Goal: Check status: Check status

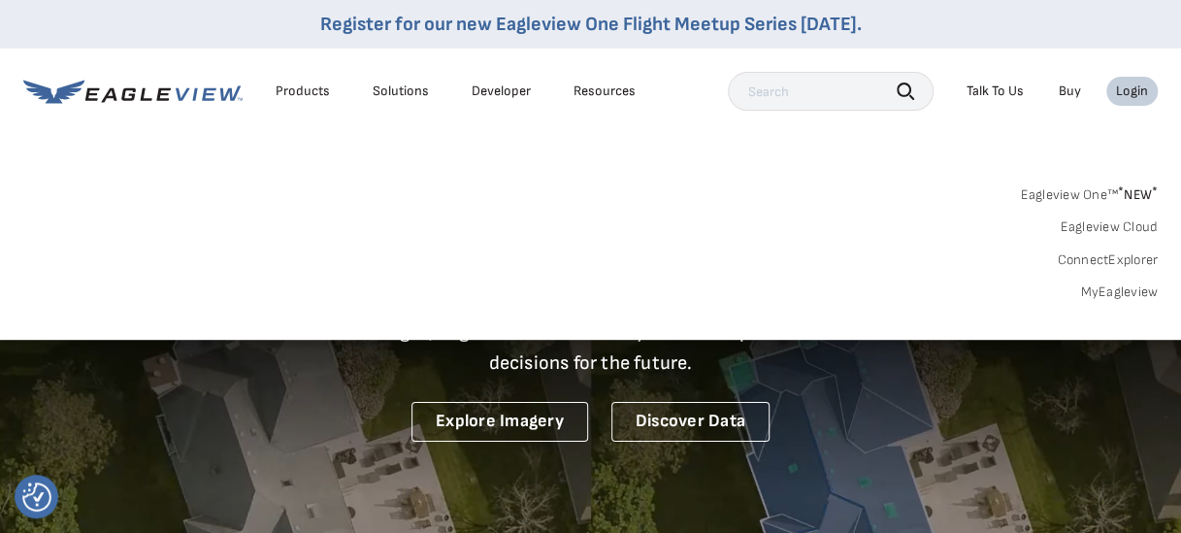
click at [1123, 296] on link "MyEagleview" at bounding box center [1119, 291] width 78 height 17
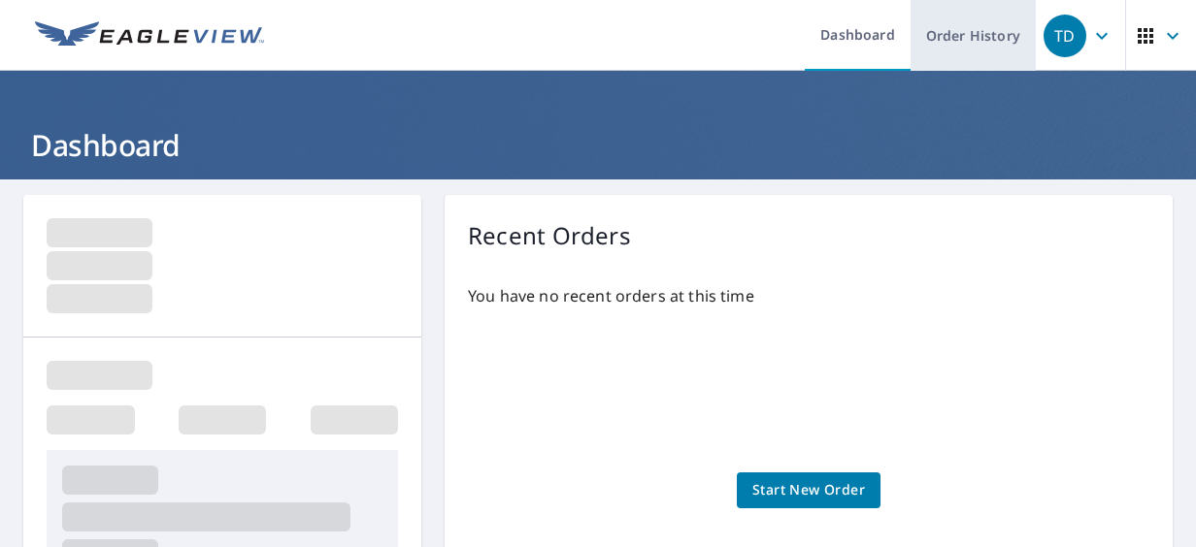
click at [951, 35] on link "Order History" at bounding box center [972, 35] width 125 height 71
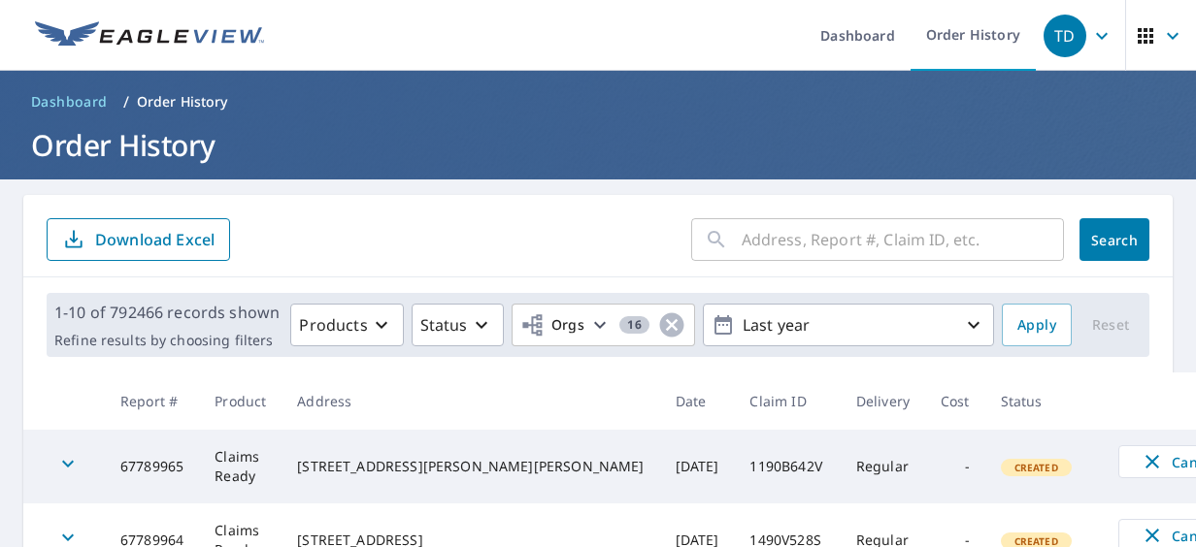
click at [841, 239] on input "text" at bounding box center [903, 240] width 322 height 54
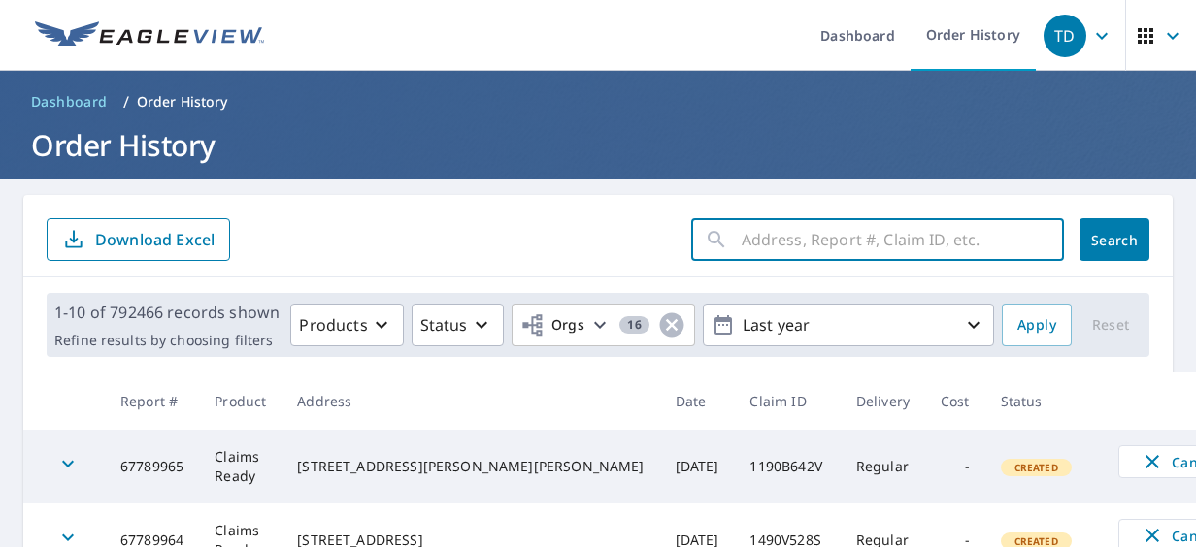
paste input "13-89T3-09Z"
type input "13-89T3-09Z"
click button "Search" at bounding box center [1114, 239] width 70 height 43
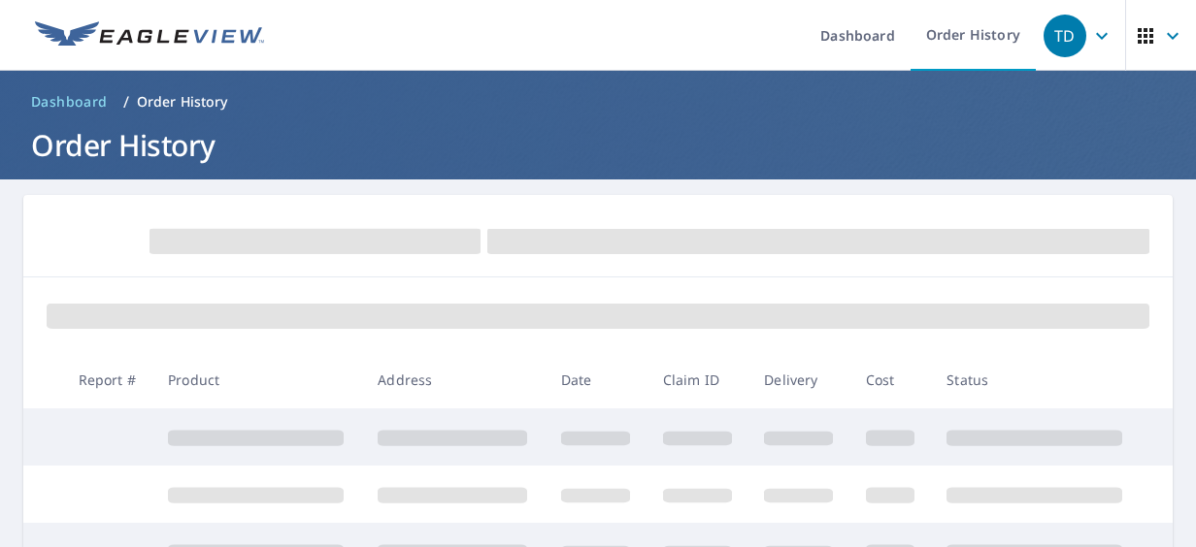
scroll to position [150, 0]
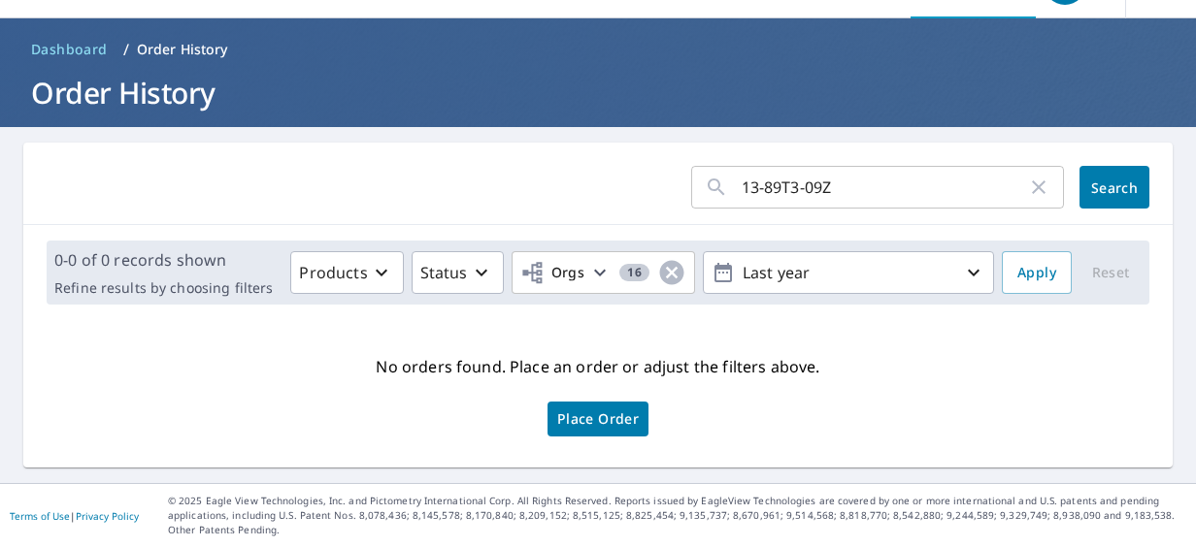
scroll to position [51, 0]
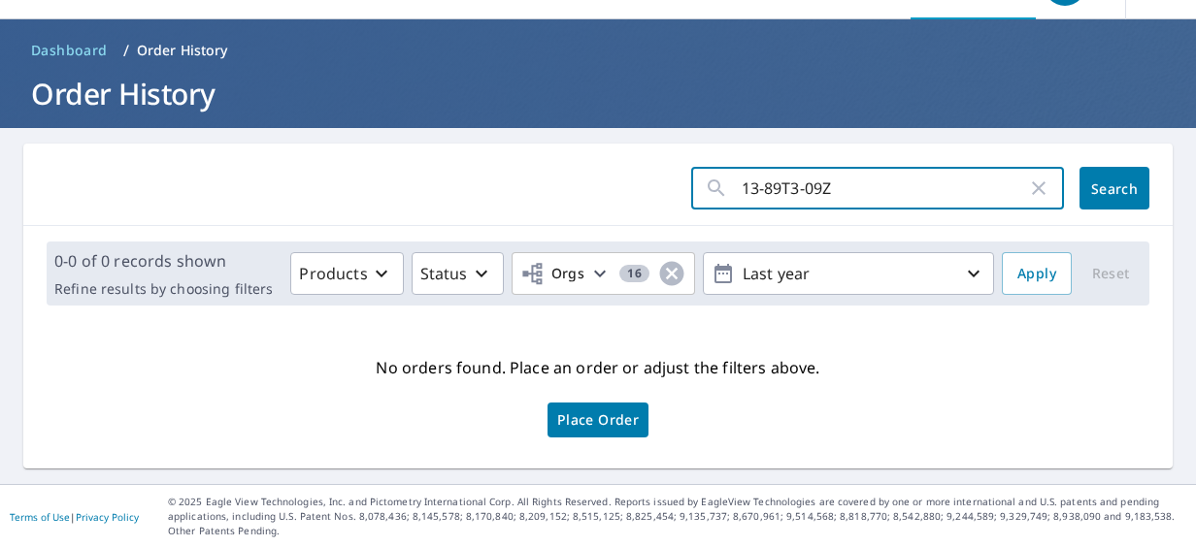
drag, startPoint x: 828, startPoint y: 186, endPoint x: 565, endPoint y: 205, distance: 263.7
click at [565, 205] on form "13-89T3-09Z ​ Search" at bounding box center [598, 188] width 1103 height 43
paste input "67636028"
type input "67636028"
click button "Search" at bounding box center [1114, 188] width 70 height 43
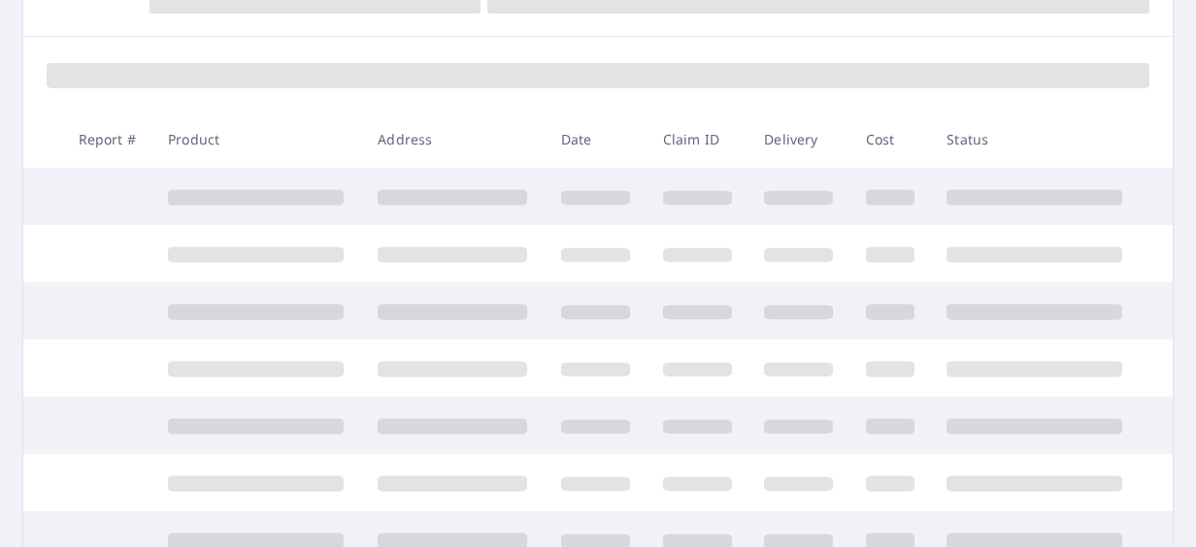
scroll to position [242, 0]
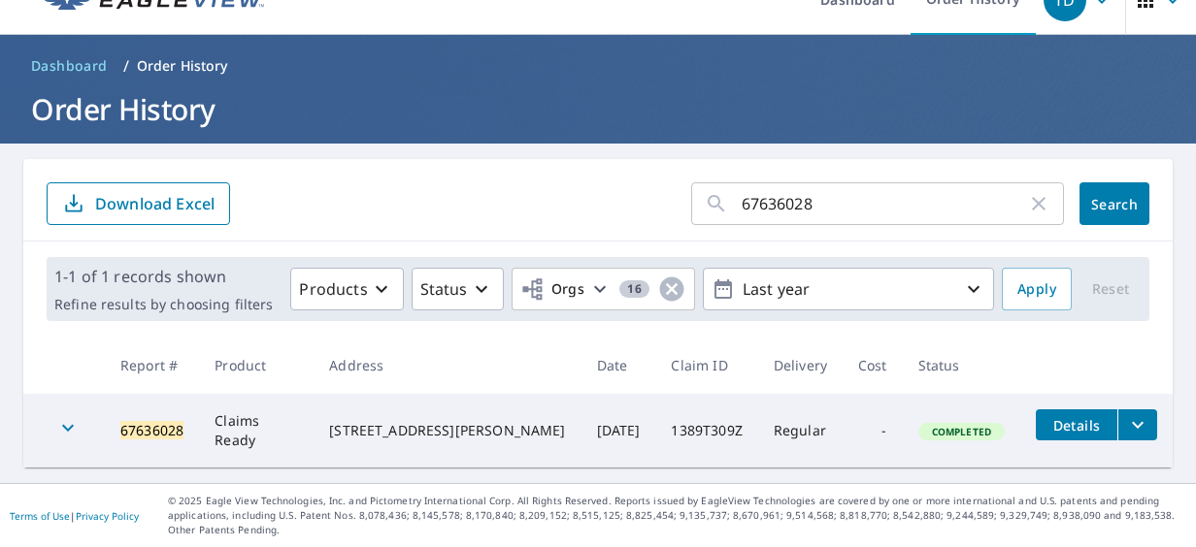
scroll to position [35, 0]
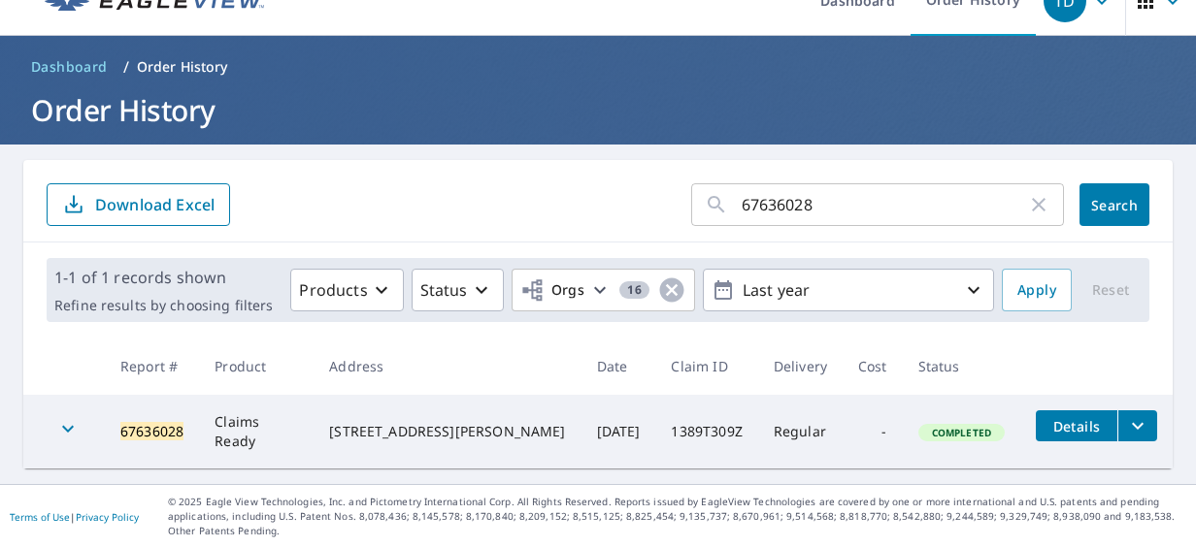
click at [1047, 427] on span "Details" at bounding box center [1076, 426] width 58 height 18
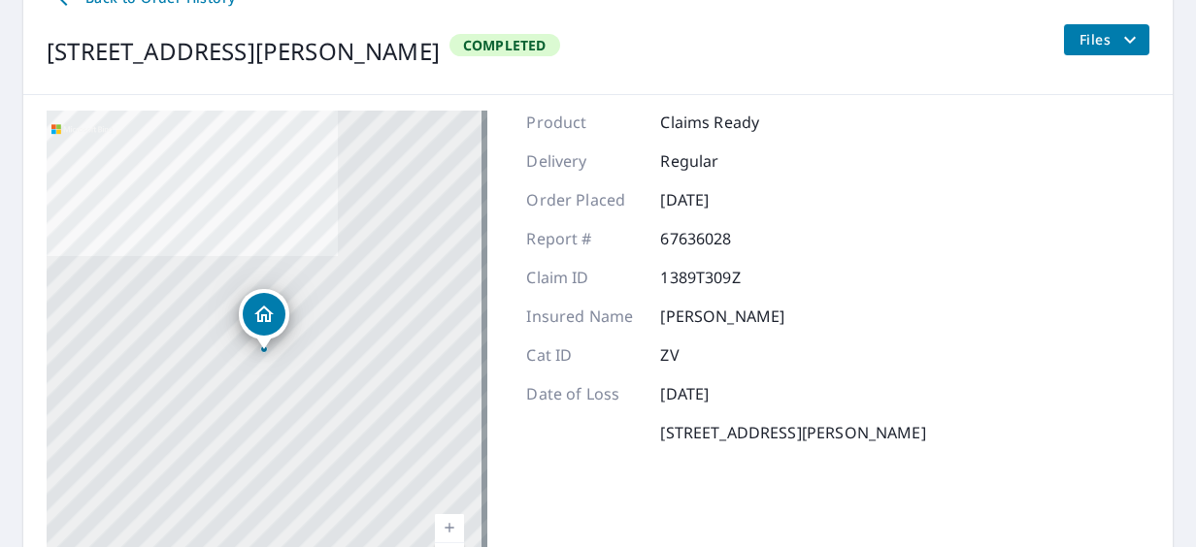
scroll to position [231, 0]
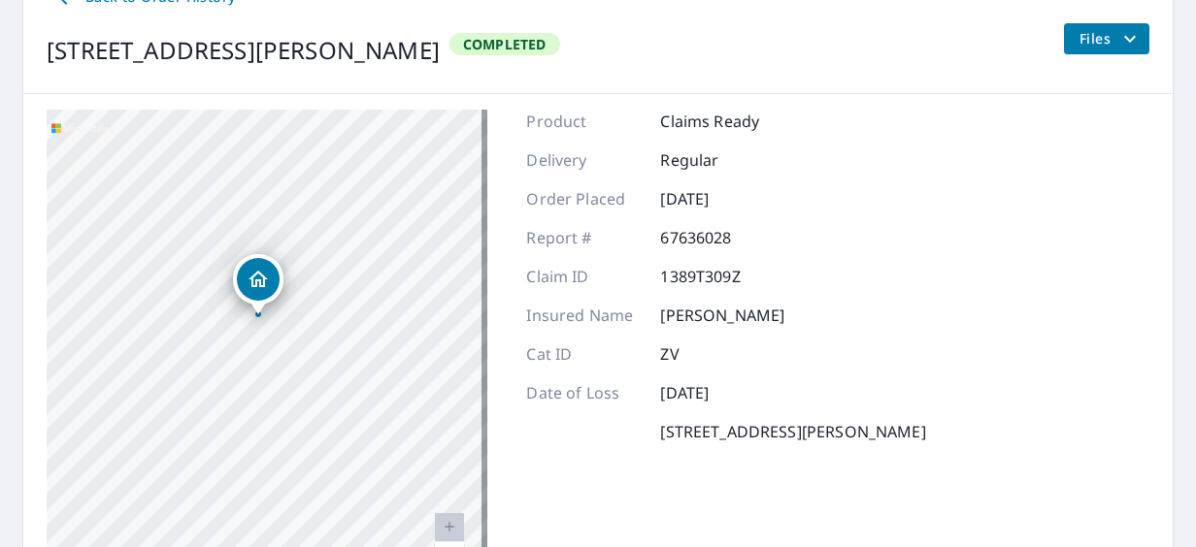
drag, startPoint x: 373, startPoint y: 394, endPoint x: 305, endPoint y: 400, distance: 68.2
click at [305, 400] on div "3877 Parsons Rd Carpentersvle, IL 60110-3233" at bounding box center [267, 352] width 441 height 485
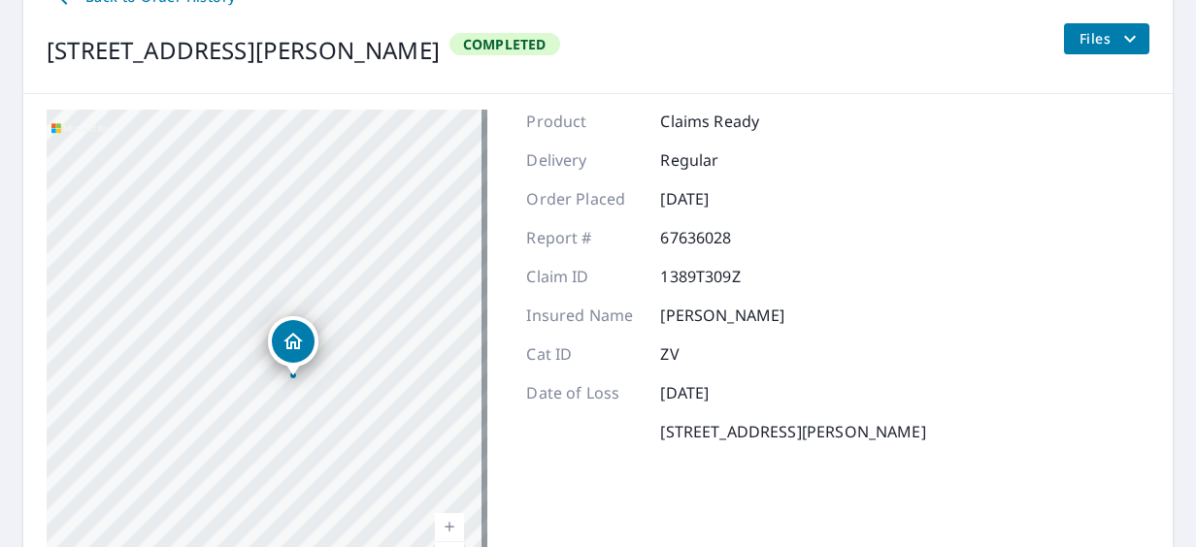
click at [1101, 39] on span "Files" at bounding box center [1110, 38] width 62 height 23
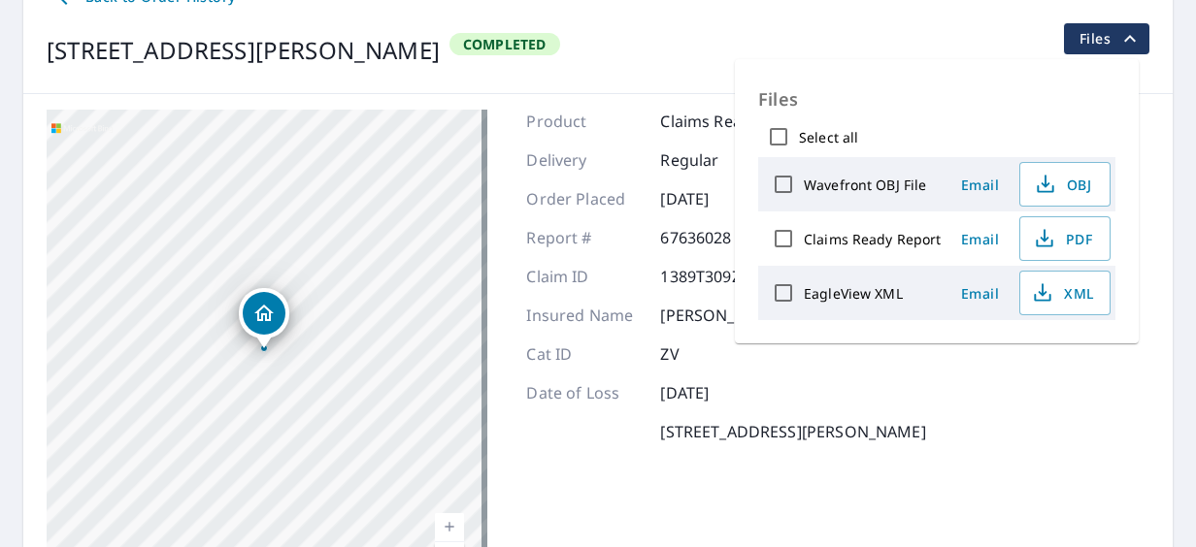
click at [1091, 41] on span "Files" at bounding box center [1110, 38] width 62 height 23
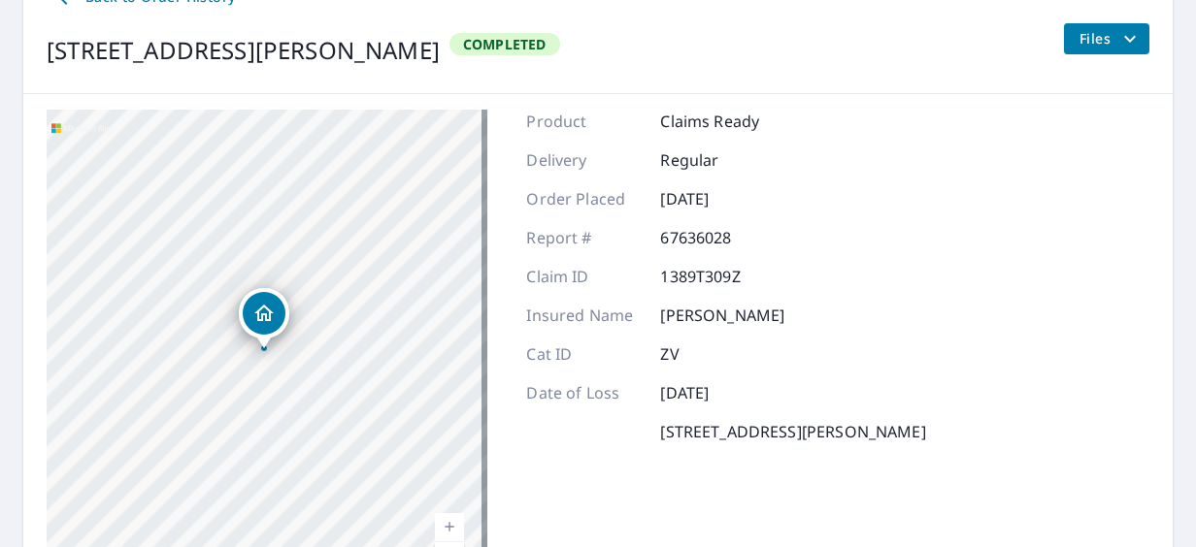
drag, startPoint x: 776, startPoint y: 250, endPoint x: 759, endPoint y: 406, distance: 156.3
click at [759, 406] on div "Product Claims Ready Delivery Regular Order Placed Sep 28, 2025 Report # 676360…" at bounding box center [725, 352] width 399 height 485
click at [884, 214] on div "Product Claims Ready Delivery Regular Order Placed Sep 28, 2025 Report # 676360…" at bounding box center [725, 352] width 399 height 485
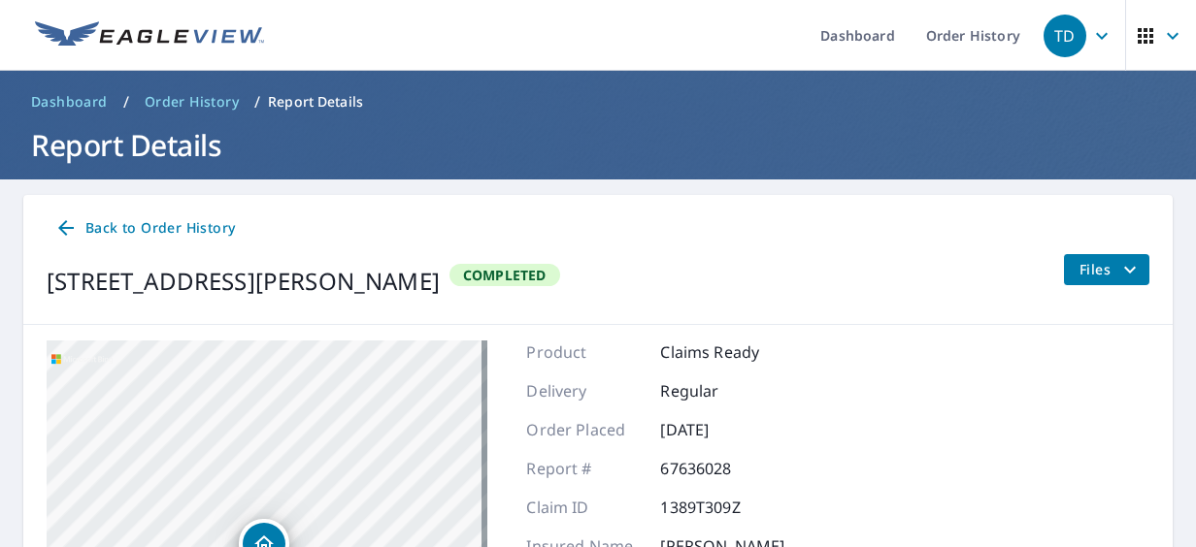
scroll to position [1, 0]
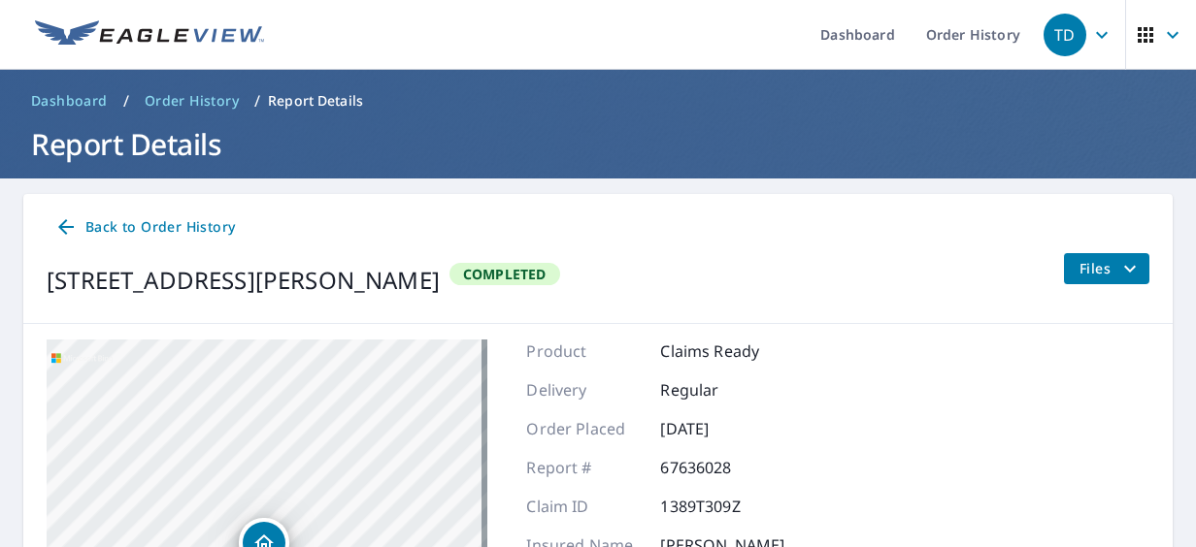
click at [1161, 41] on icon "button" at bounding box center [1172, 34] width 23 height 23
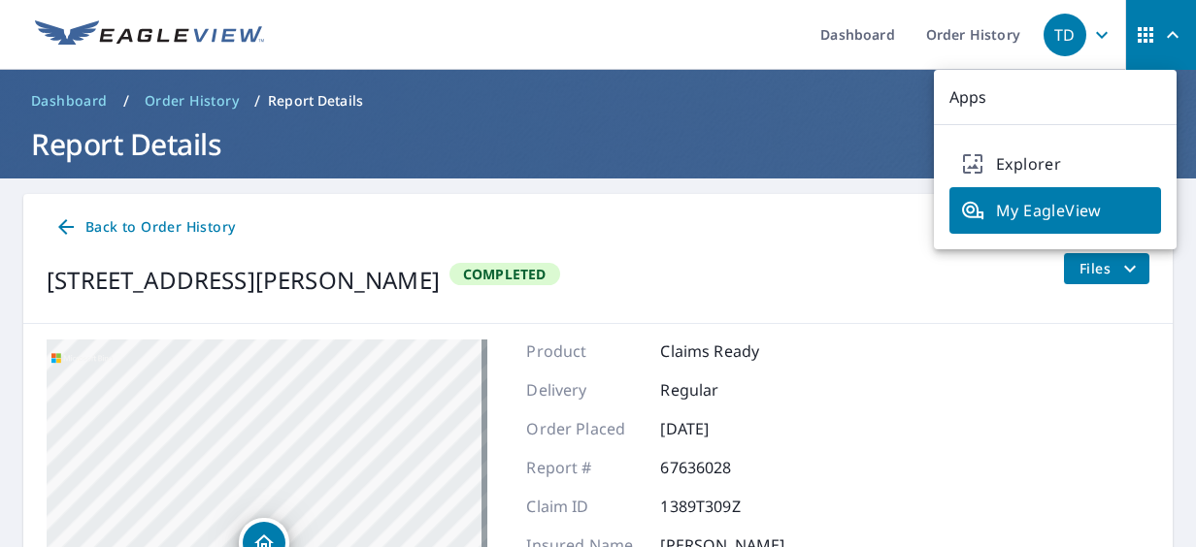
click at [848, 249] on div "Back to Order History 3877 Parsons Rd Carpentersvle, IL 60110-3233 Completed Fi…" at bounding box center [597, 259] width 1149 height 130
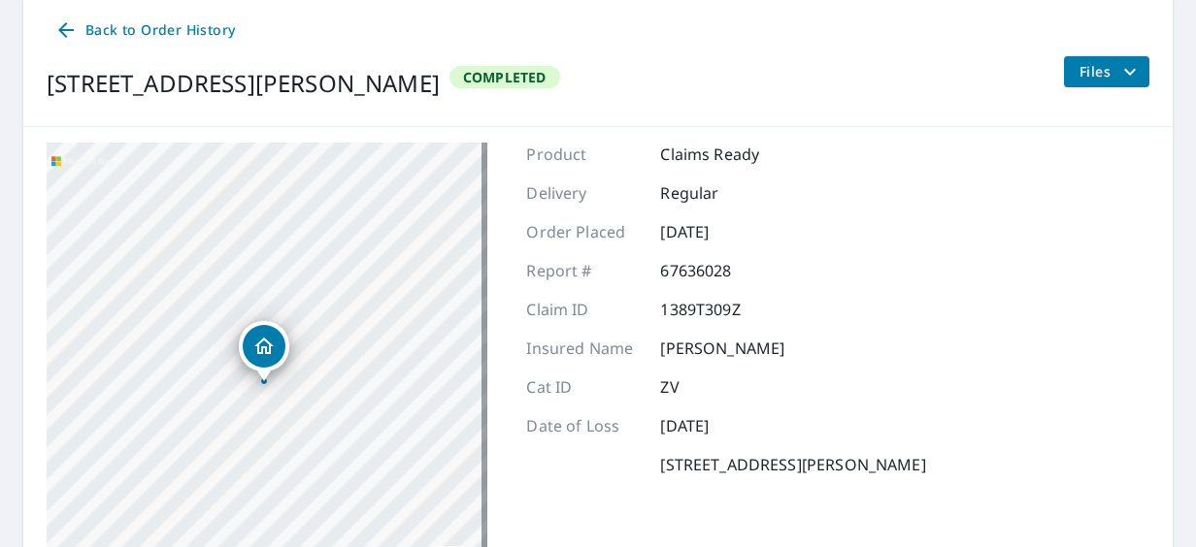
scroll to position [120, 0]
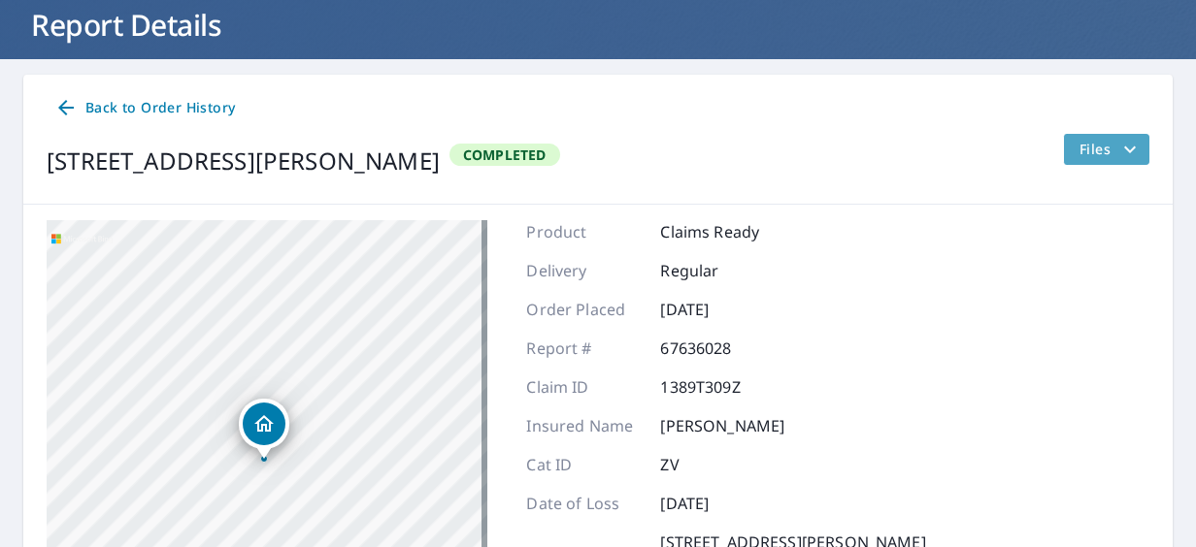
click at [1082, 150] on span "Files" at bounding box center [1110, 149] width 62 height 23
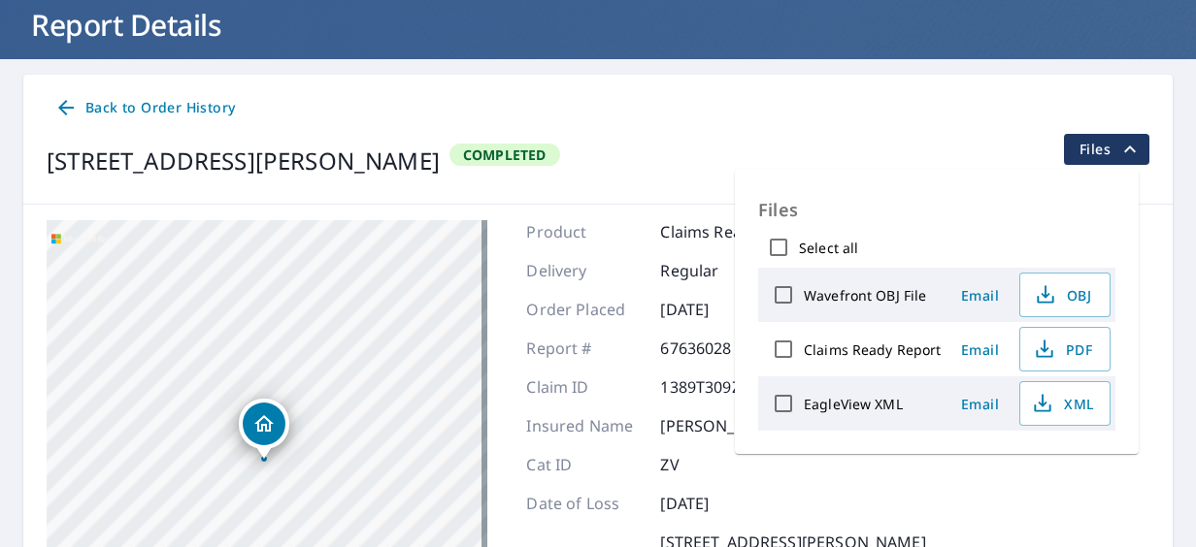
click at [882, 355] on label "Claims Ready Report" at bounding box center [873, 350] width 138 height 18
click at [804, 355] on input "Claims Ready Report" at bounding box center [783, 349] width 41 height 41
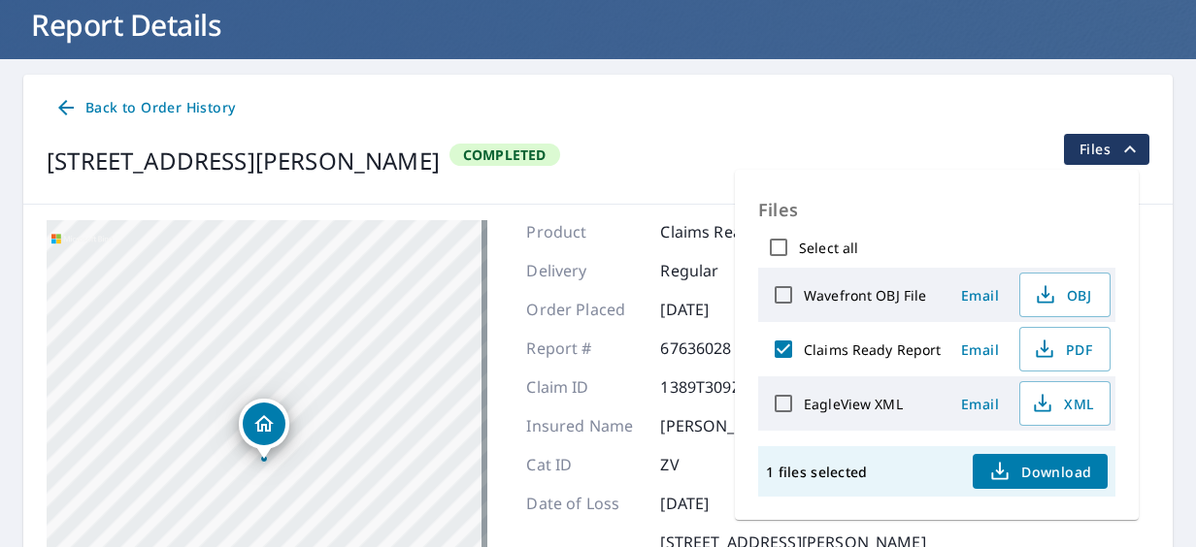
click at [1034, 464] on span "Download" at bounding box center [1039, 471] width 103 height 23
click at [782, 352] on input "Claims Ready Report" at bounding box center [783, 349] width 41 height 41
checkbox input "false"
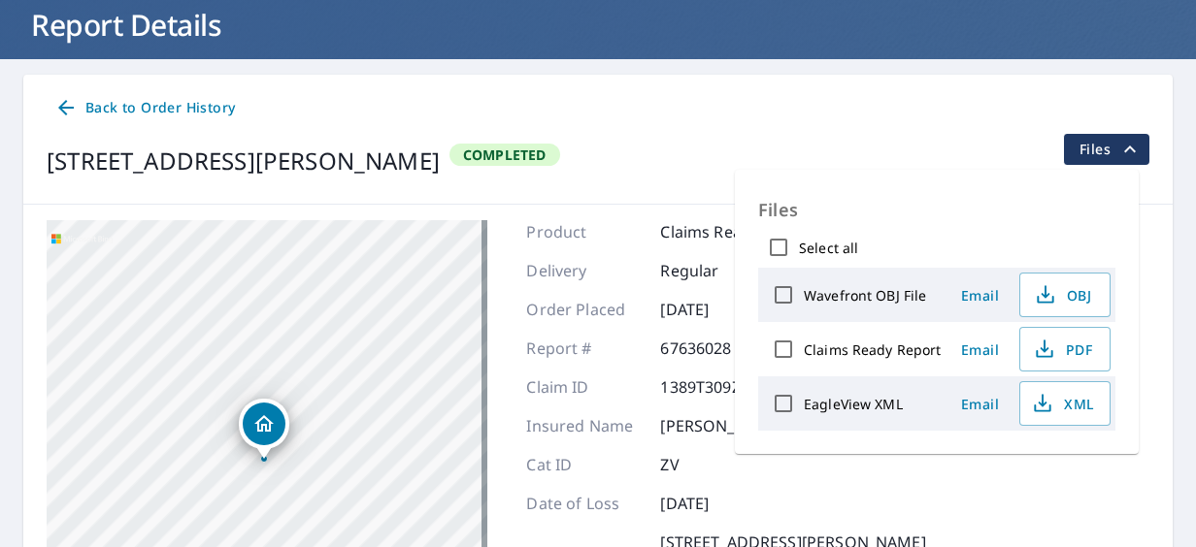
click at [633, 105] on div "Back to Order History" at bounding box center [598, 108] width 1103 height 36
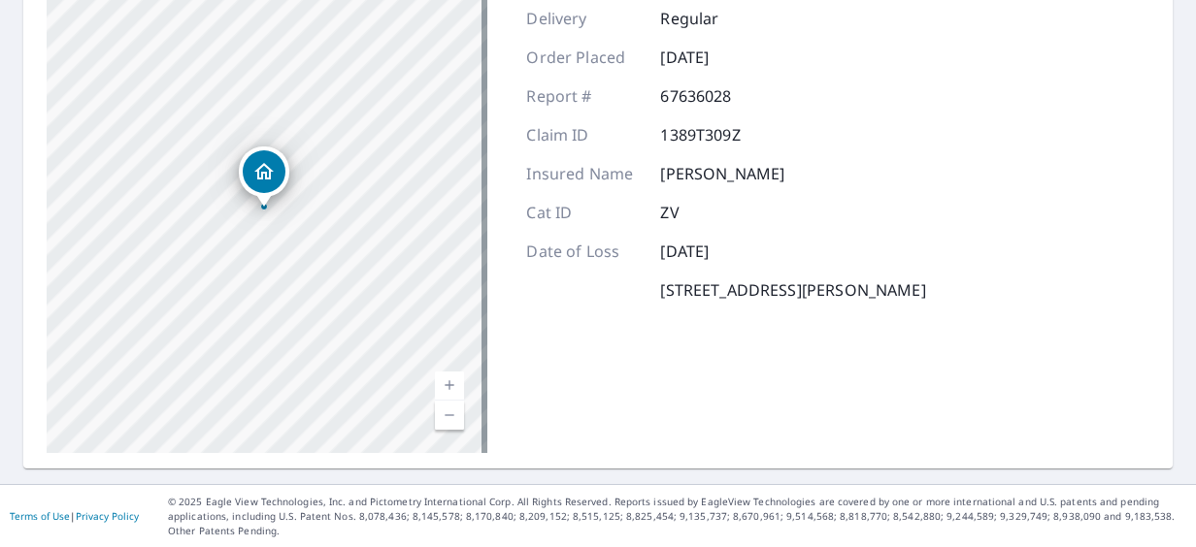
scroll to position [0, 0]
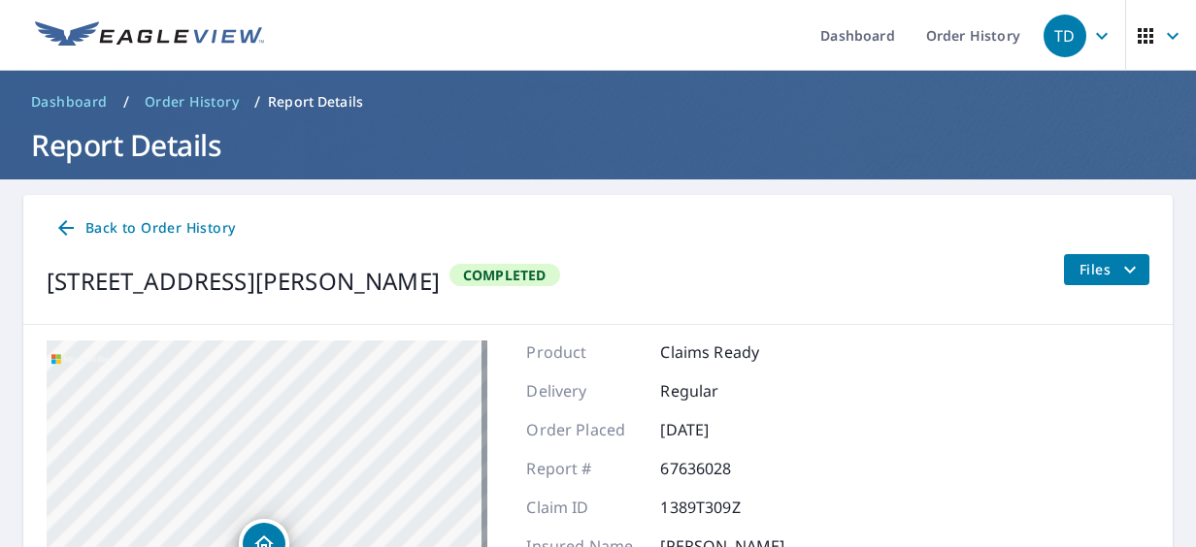
click at [64, 102] on span "Dashboard" at bounding box center [69, 101] width 77 height 19
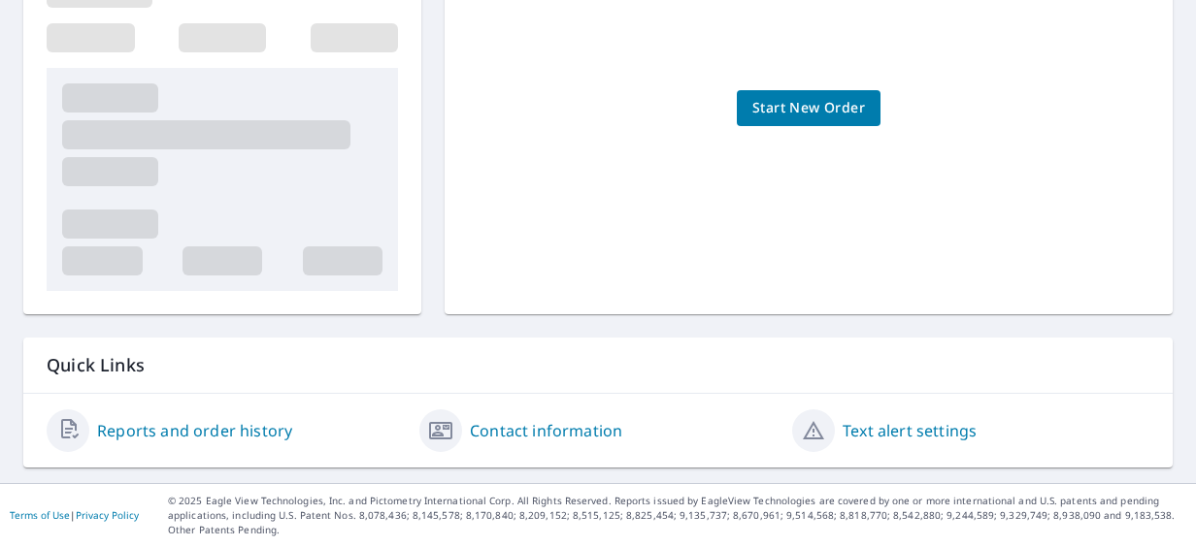
scroll to position [380, 0]
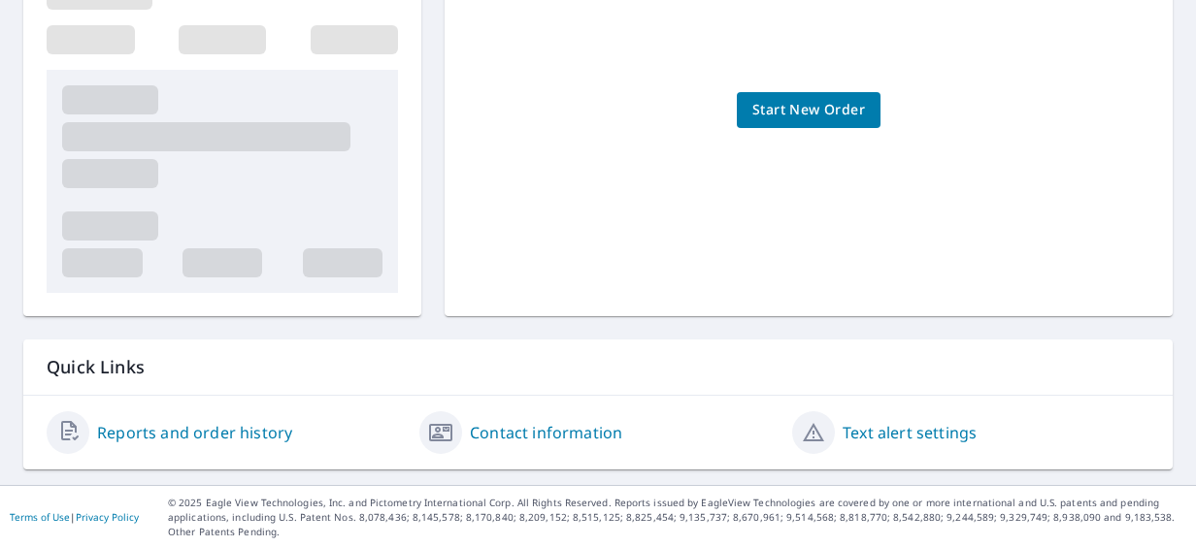
click at [511, 435] on link "Contact information" at bounding box center [546, 432] width 152 height 23
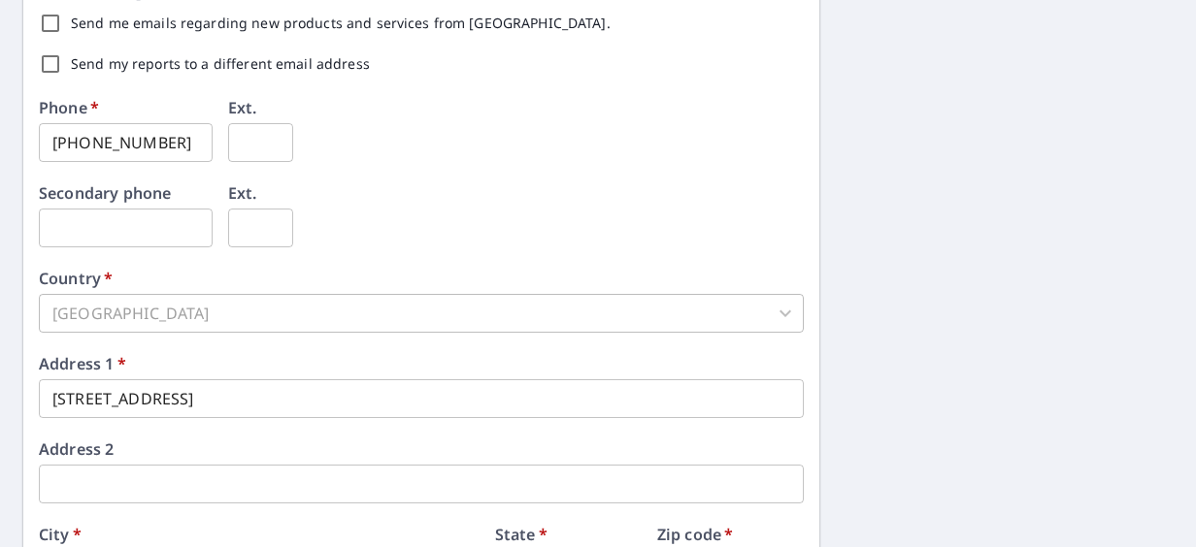
scroll to position [833, 0]
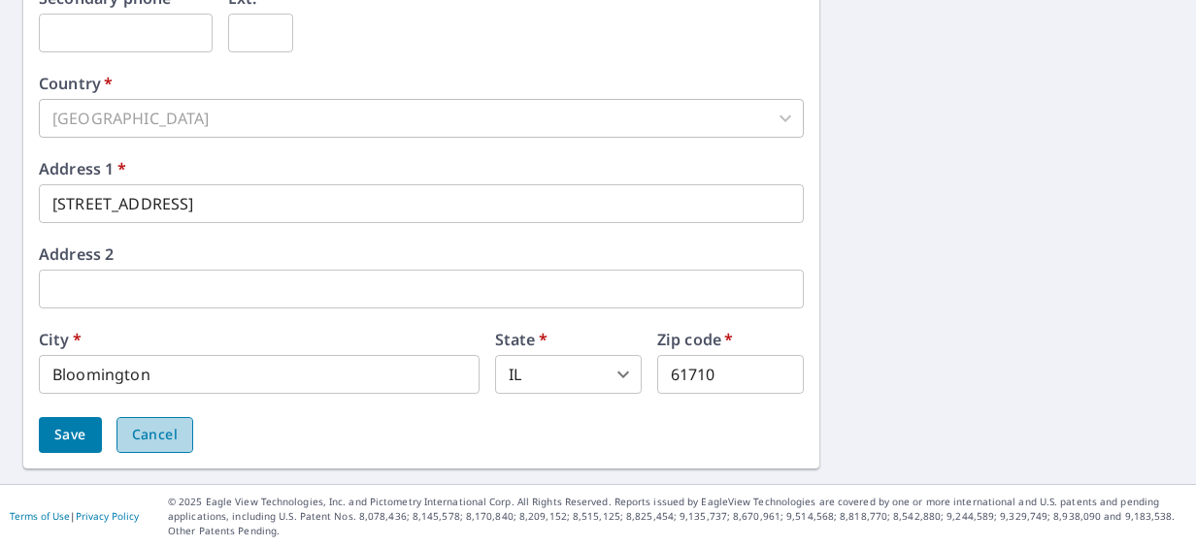
click at [170, 441] on span "Cancel" at bounding box center [155, 435] width 46 height 24
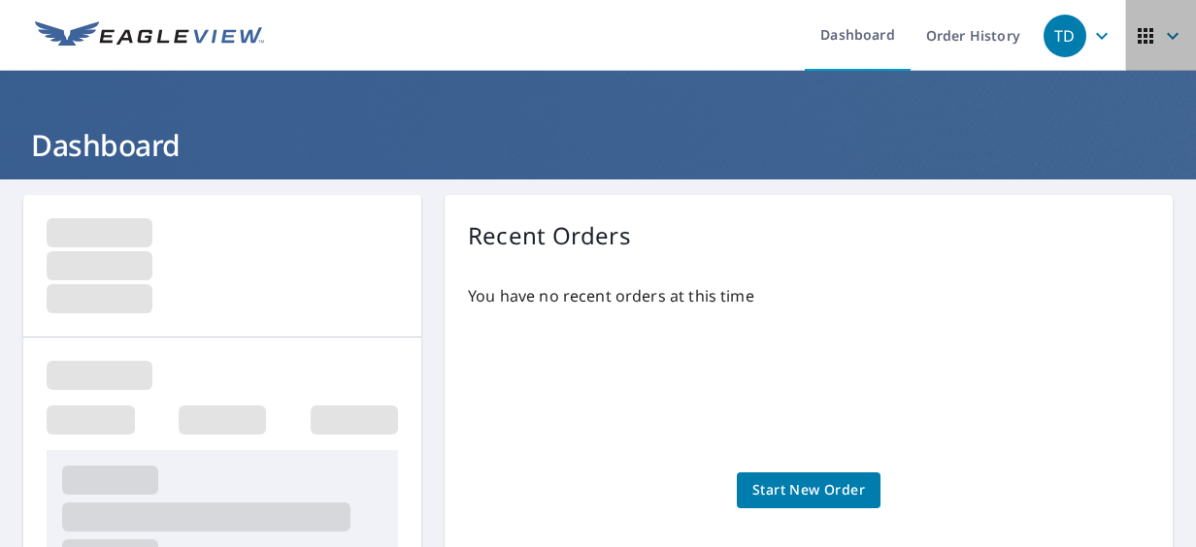
click at [1145, 39] on span "button" at bounding box center [1161, 36] width 54 height 47
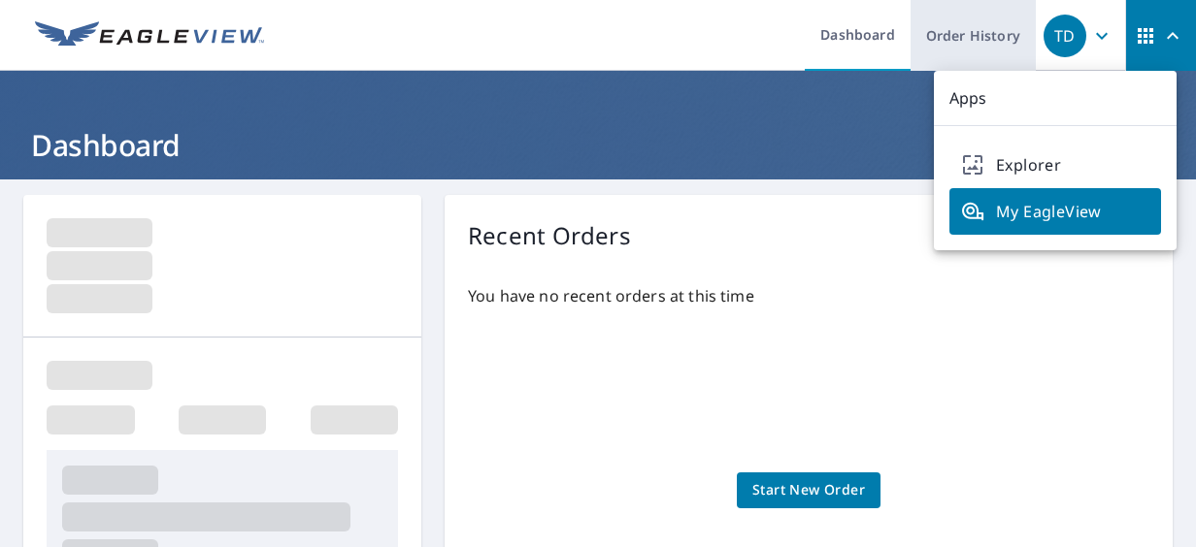
click at [994, 39] on link "Order History" at bounding box center [972, 35] width 125 height 71
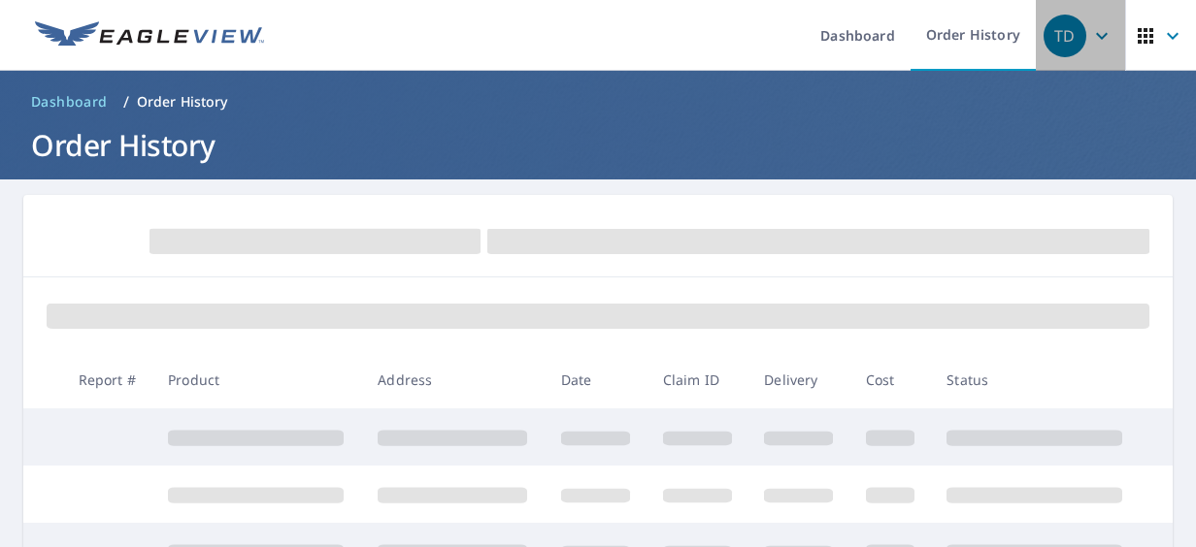
click at [1068, 43] on div "TD" at bounding box center [1064, 36] width 43 height 43
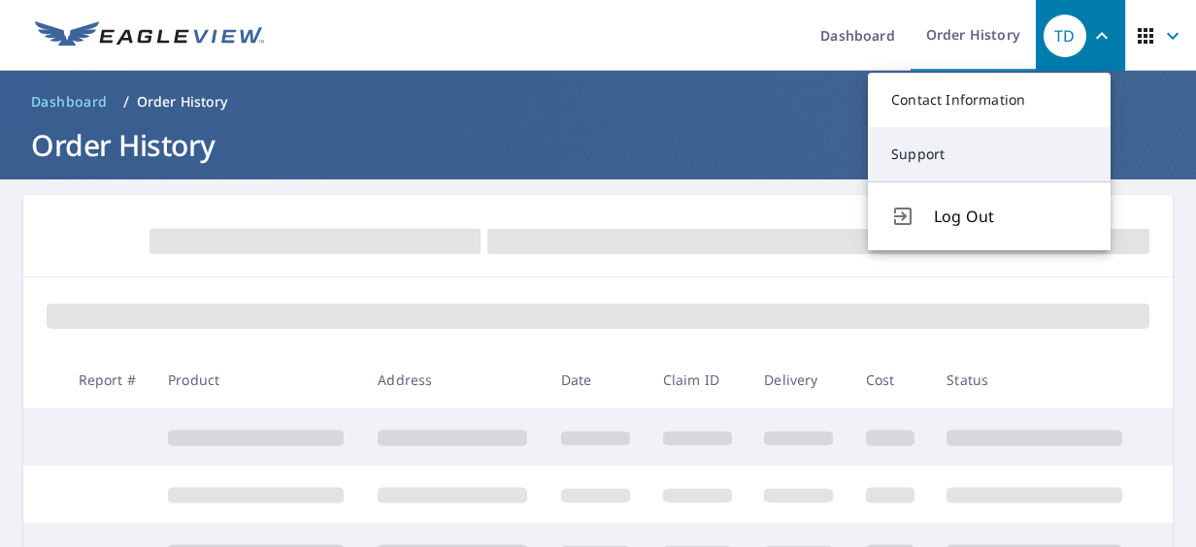
click at [977, 142] on link "Support" at bounding box center [989, 154] width 243 height 54
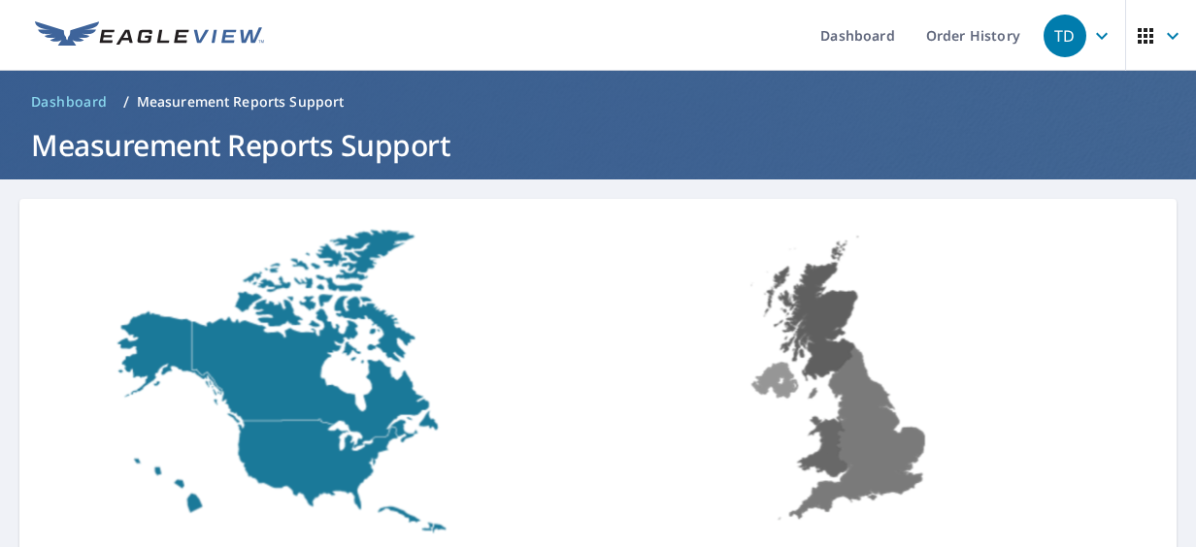
scroll to position [252, 0]
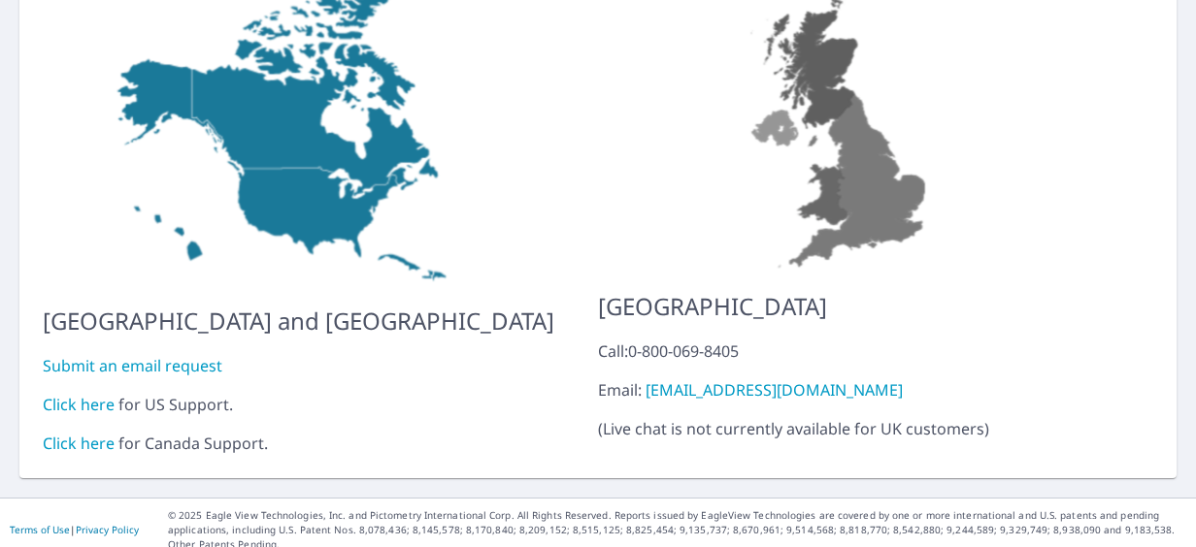
click at [96, 394] on link "Click here" at bounding box center [79, 404] width 72 height 21
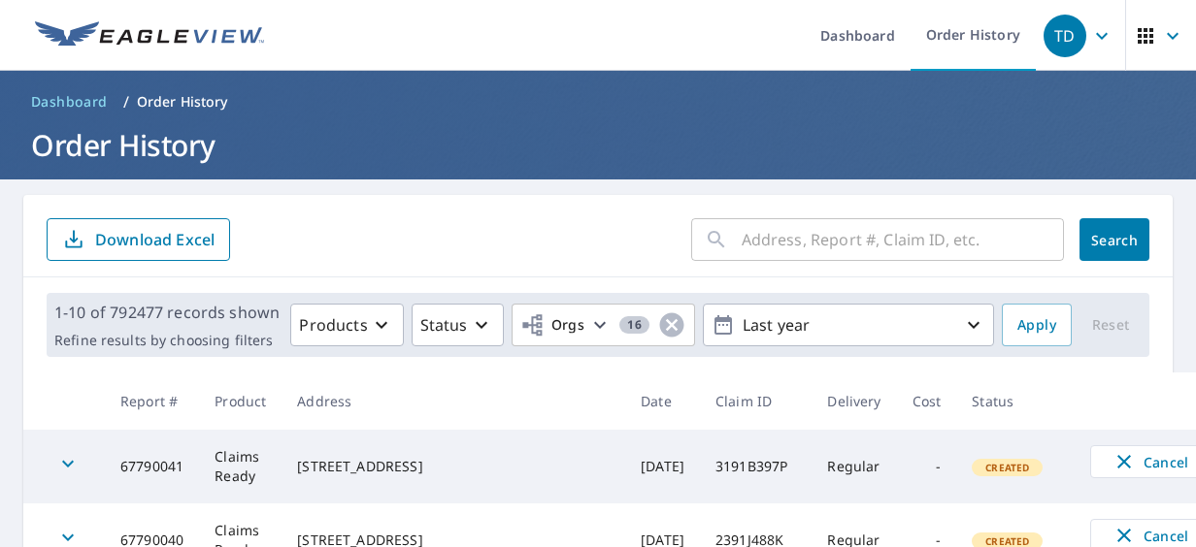
click at [785, 244] on input "text" at bounding box center [903, 240] width 322 height 54
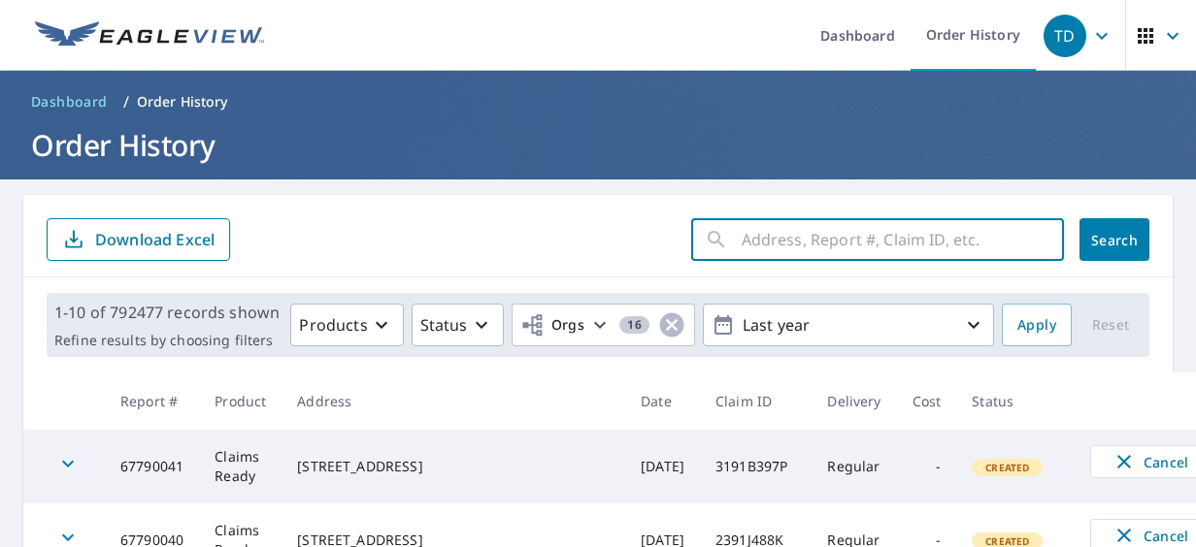
paste input "67636028"
type input "67636028"
click at [1114, 247] on span "Search" at bounding box center [1114, 240] width 39 height 18
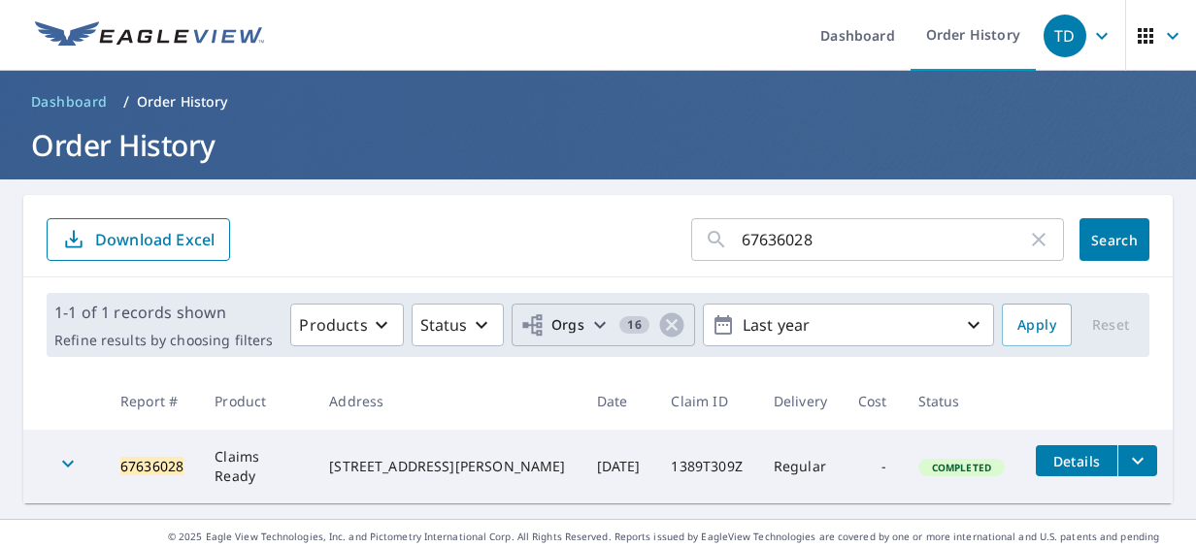
scroll to position [35, 0]
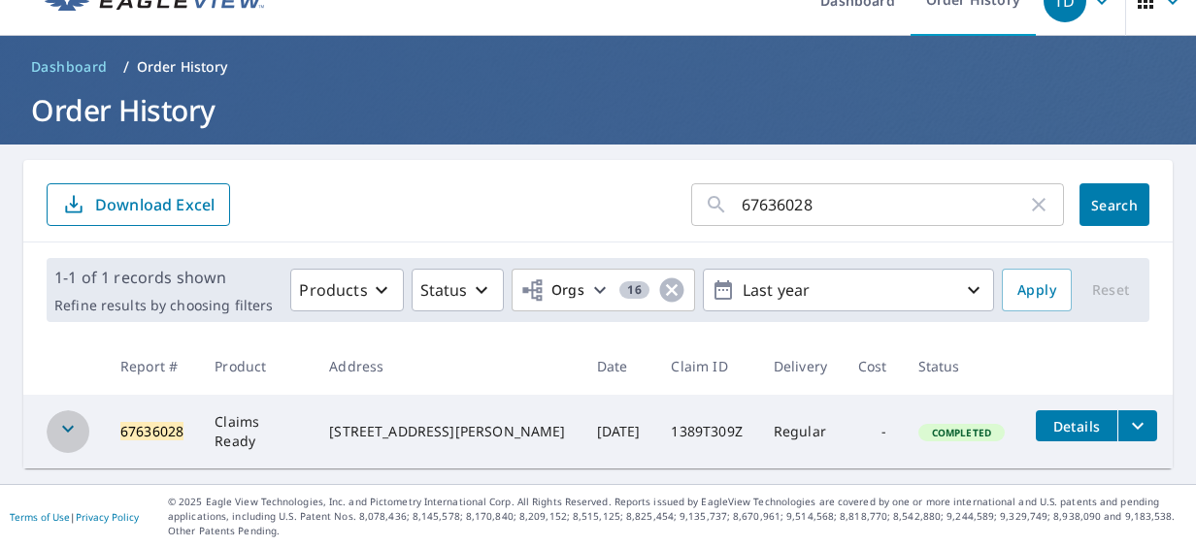
click at [61, 428] on icon "button" at bounding box center [67, 428] width 23 height 23
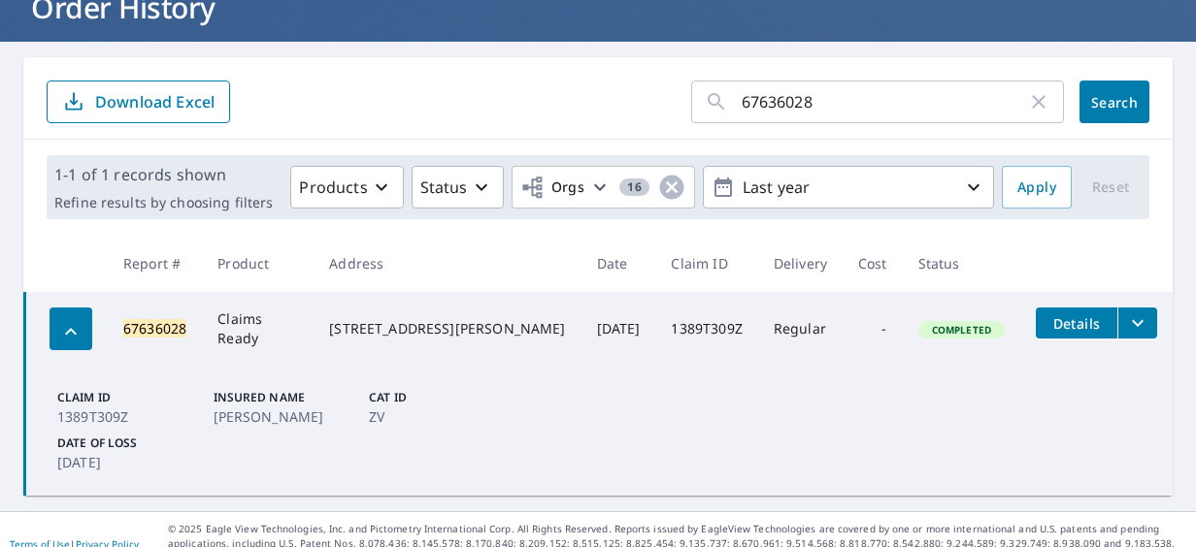
scroll to position [151, 0]
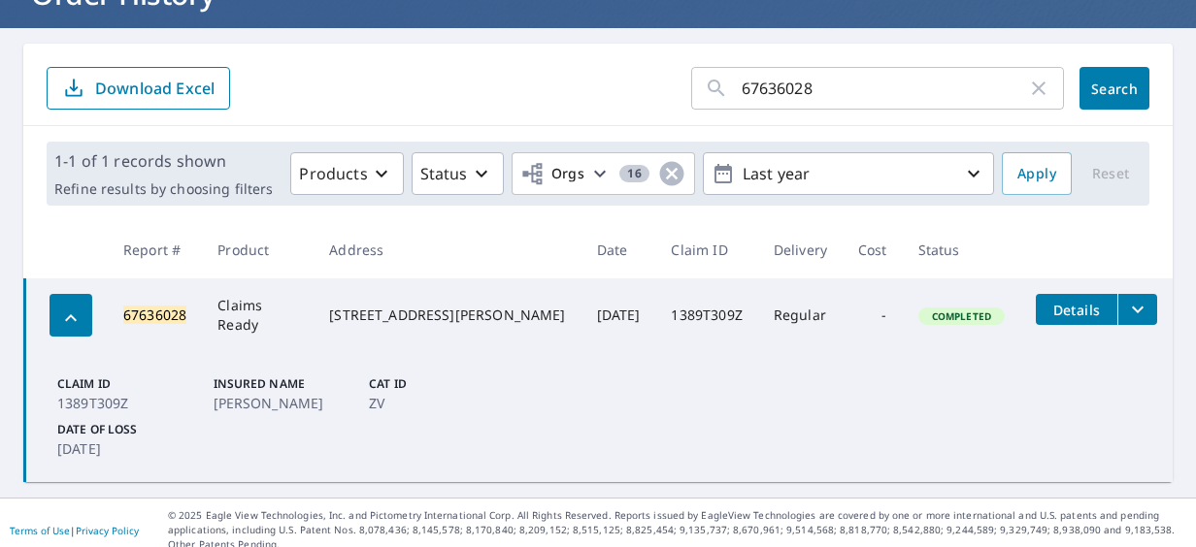
click at [638, 374] on td "Claim ID 1389T309Z Insured Name VARGAS, CHRISTOPHER Cat ID ZV Date of Loss Mar …" at bounding box center [599, 417] width 1148 height 130
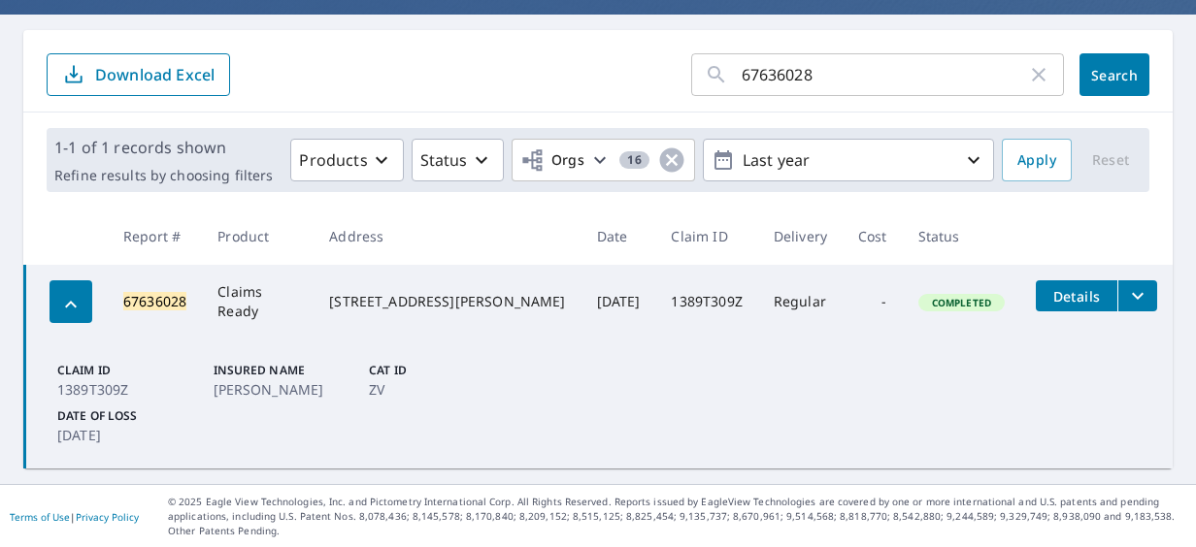
click at [1059, 297] on span "Details" at bounding box center [1076, 296] width 58 height 18
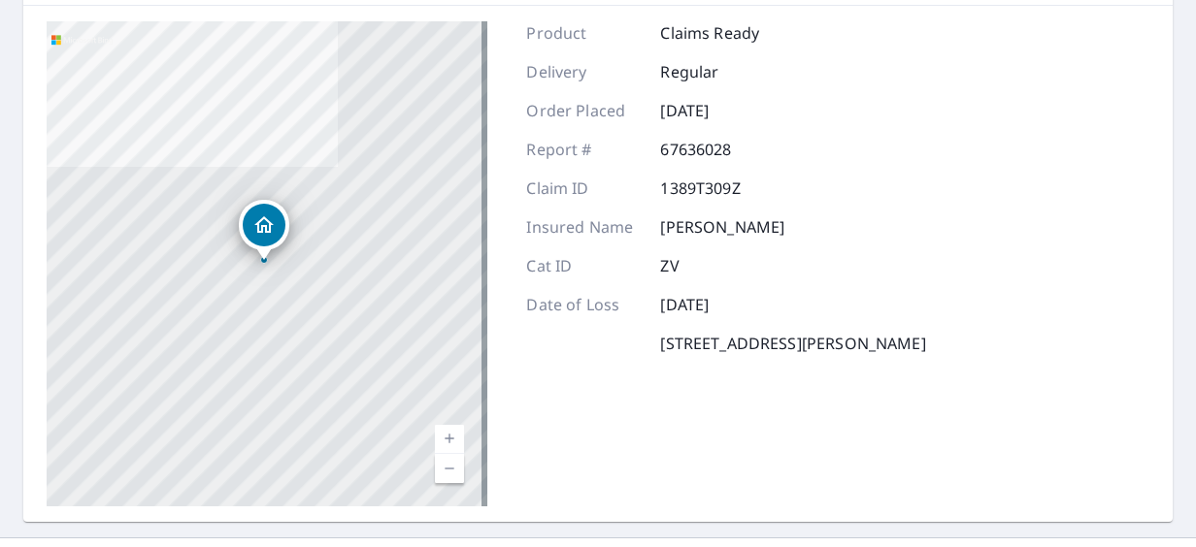
scroll to position [146, 0]
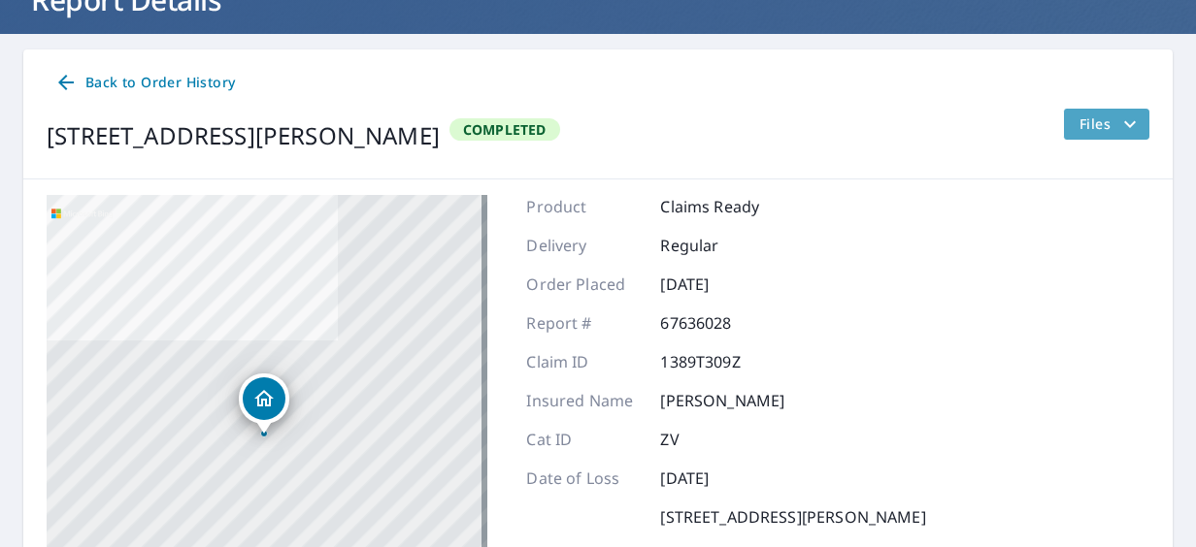
click at [1113, 111] on button "Files" at bounding box center [1106, 124] width 86 height 31
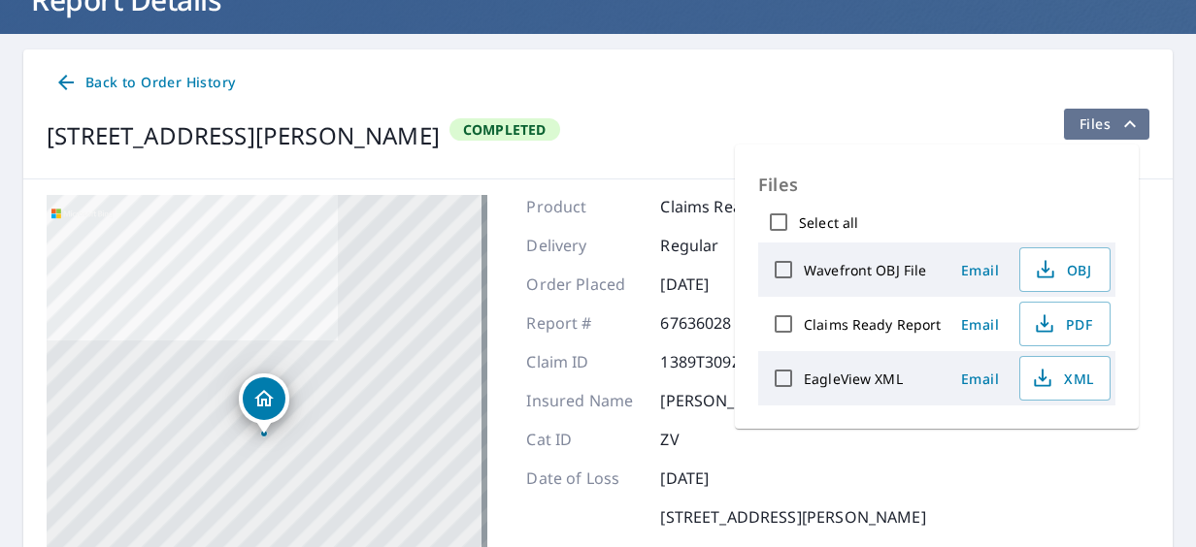
click at [1118, 131] on icon "filesDropdownBtn-67636028" at bounding box center [1129, 124] width 23 height 23
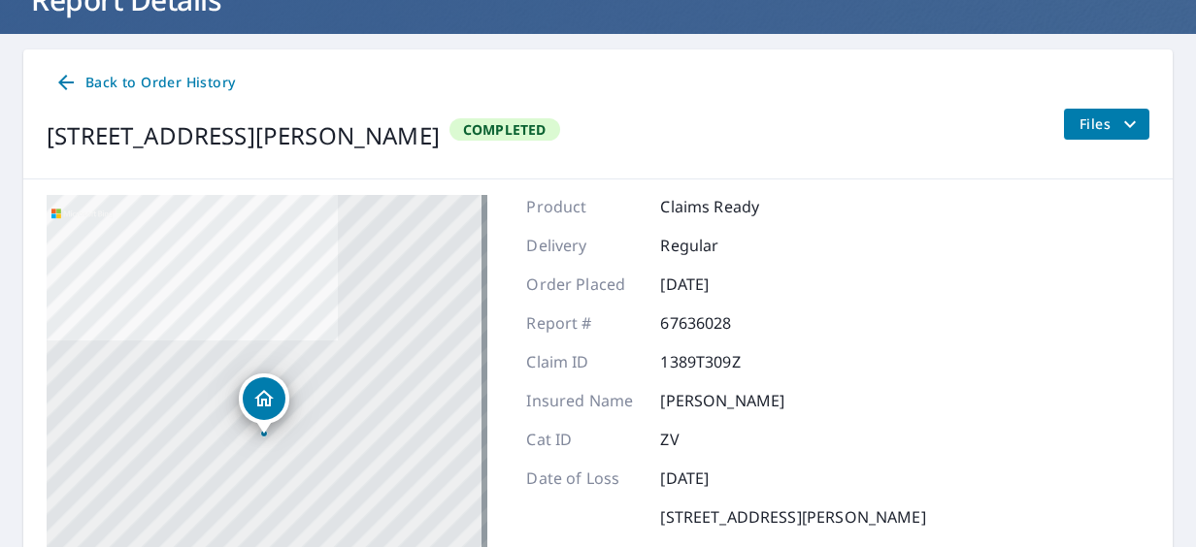
click at [728, 122] on div "3877 Parsons Rd Carpentersvle, IL 60110-3233 Completed Files" at bounding box center [598, 136] width 1103 height 54
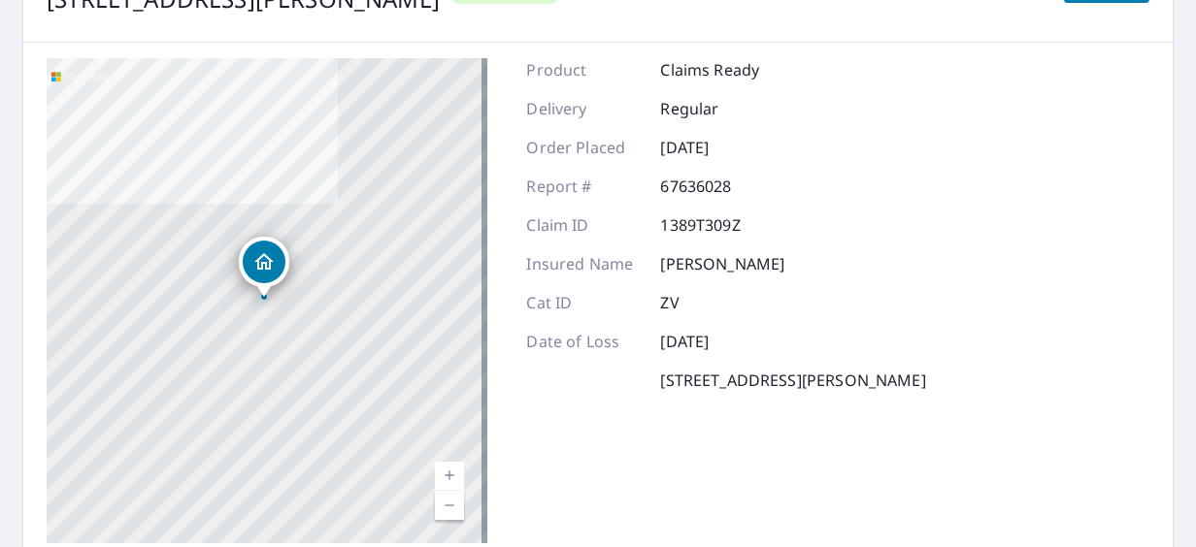
scroll to position [283, 0]
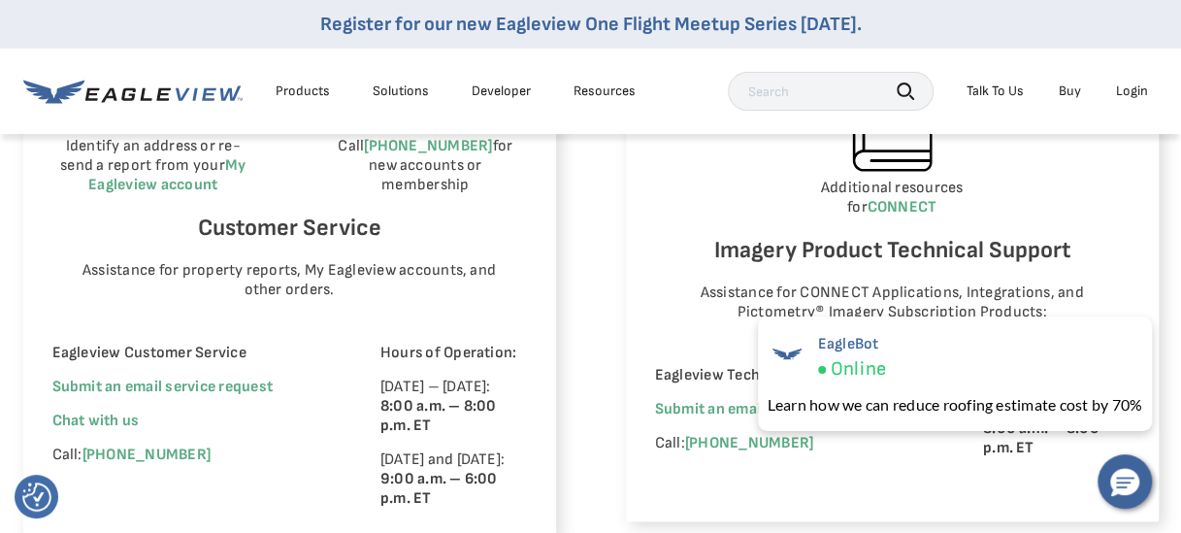
scroll to position [1245, 0]
click at [633, 326] on div "View your organization’s imagery and GIS layers or create workspaces in your CO…" at bounding box center [892, 169] width 533 height 703
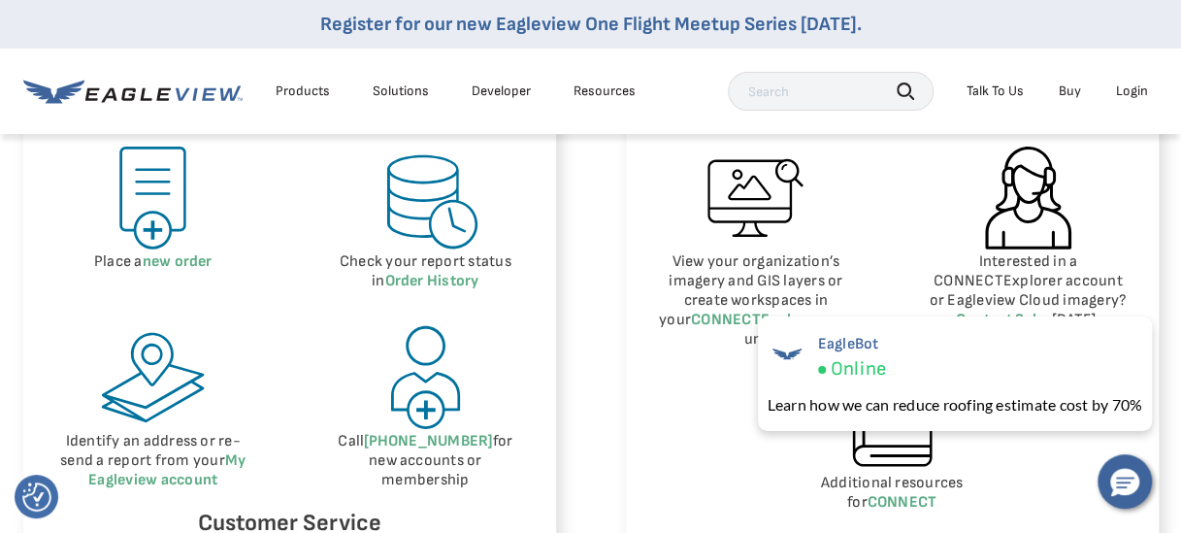
scroll to position [1273, 0]
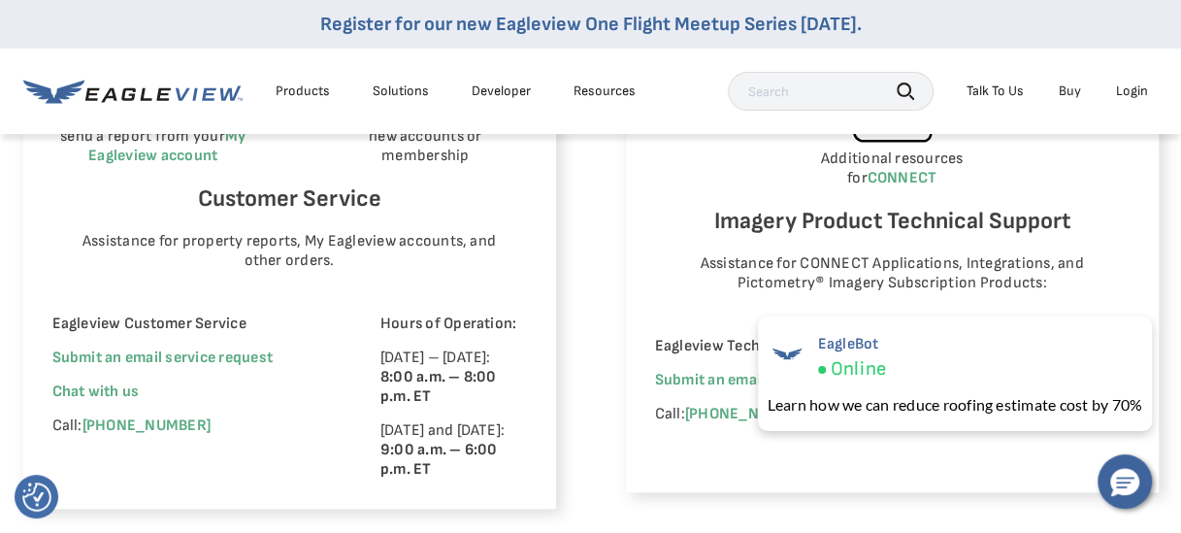
click at [582, 293] on div "Eagleview Property Reports Place a new order Check your report status in Order …" at bounding box center [591, 123] width 1136 height 772
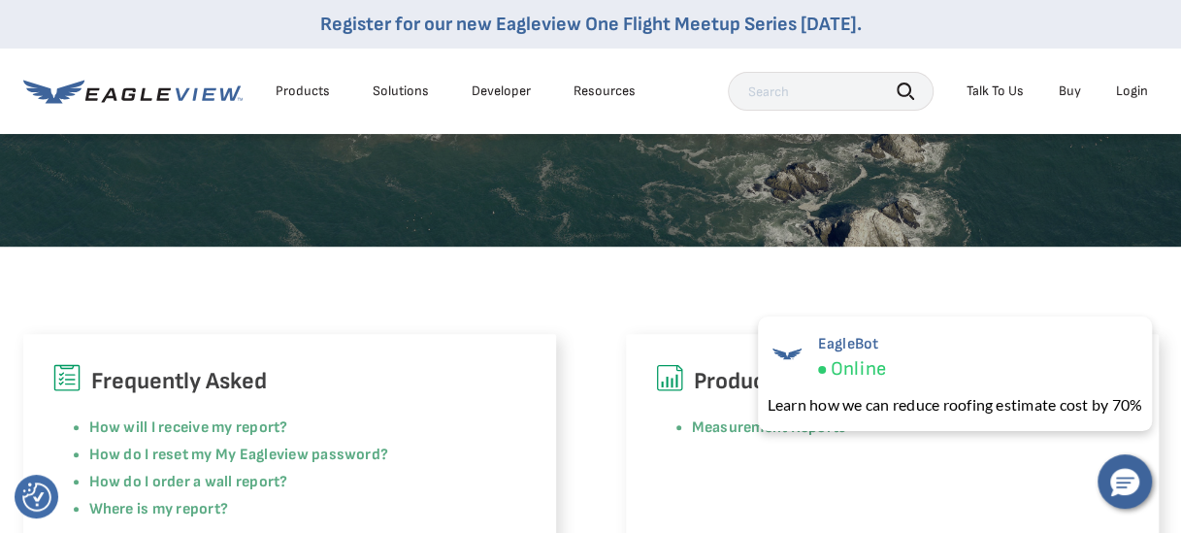
scroll to position [0, 0]
